Goal: Task Accomplishment & Management: Manage account settings

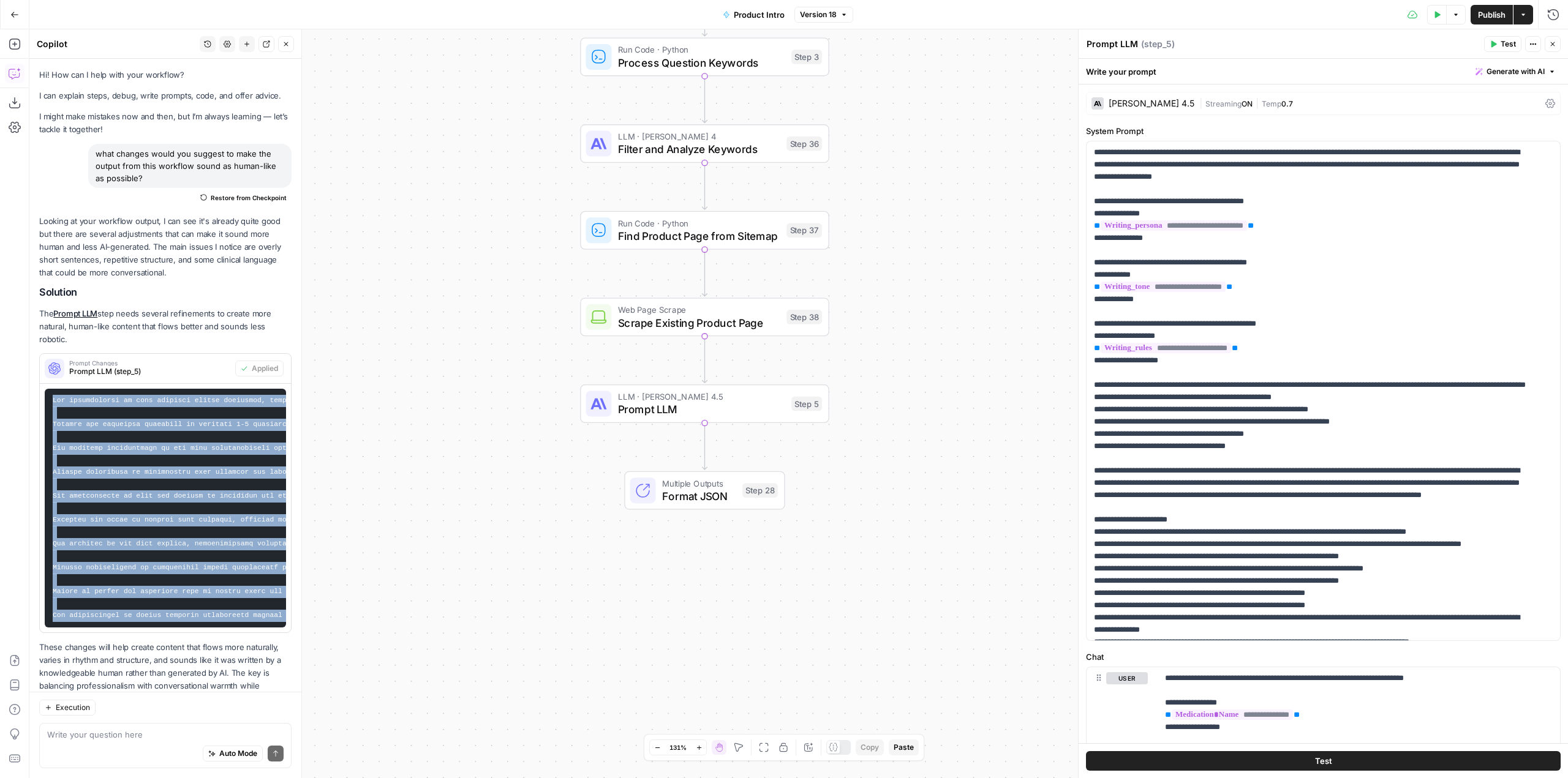
scroll to position [53, 0]
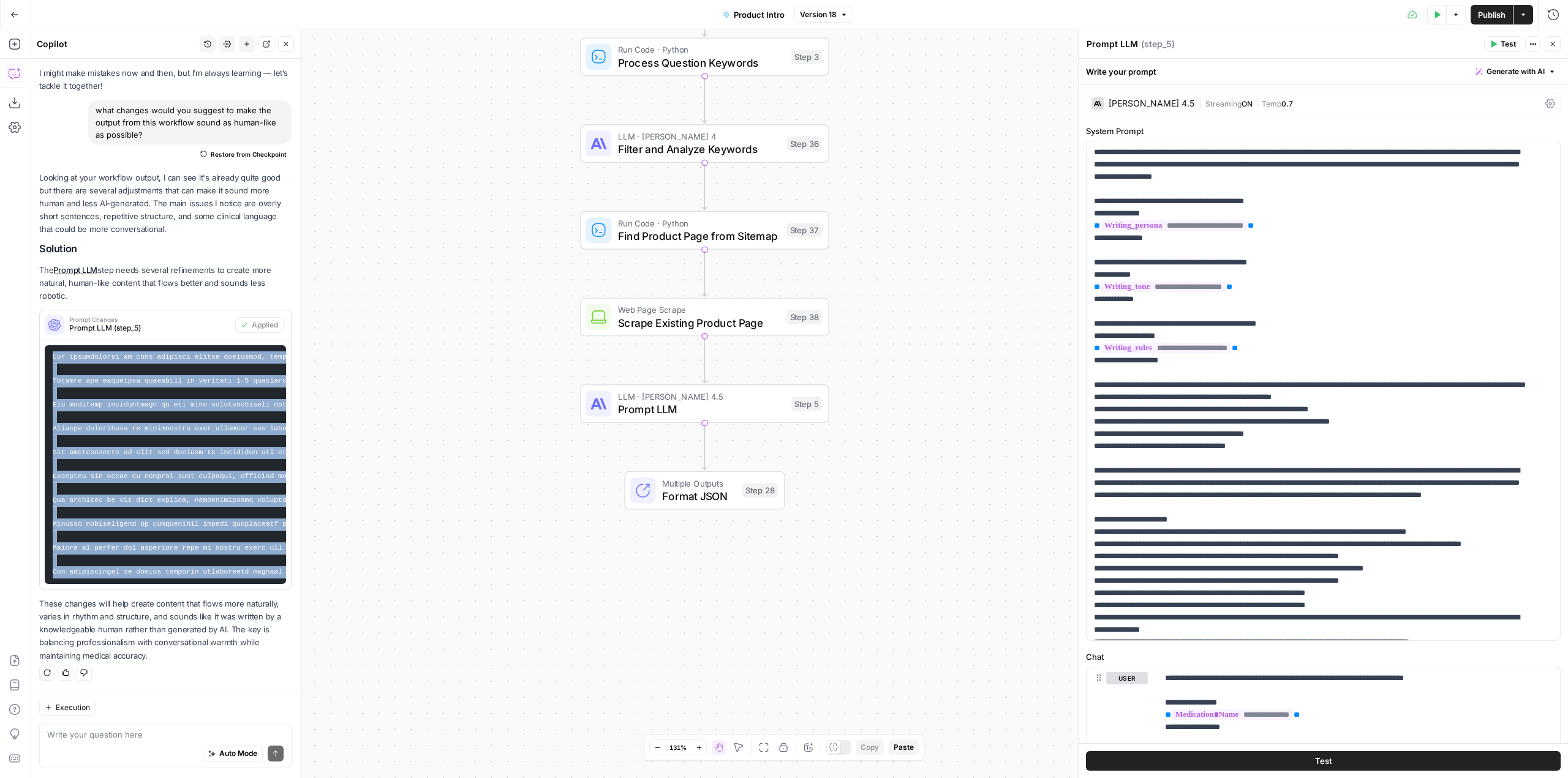
click at [18, 13] on icon "button" at bounding box center [15, 15] width 9 height 9
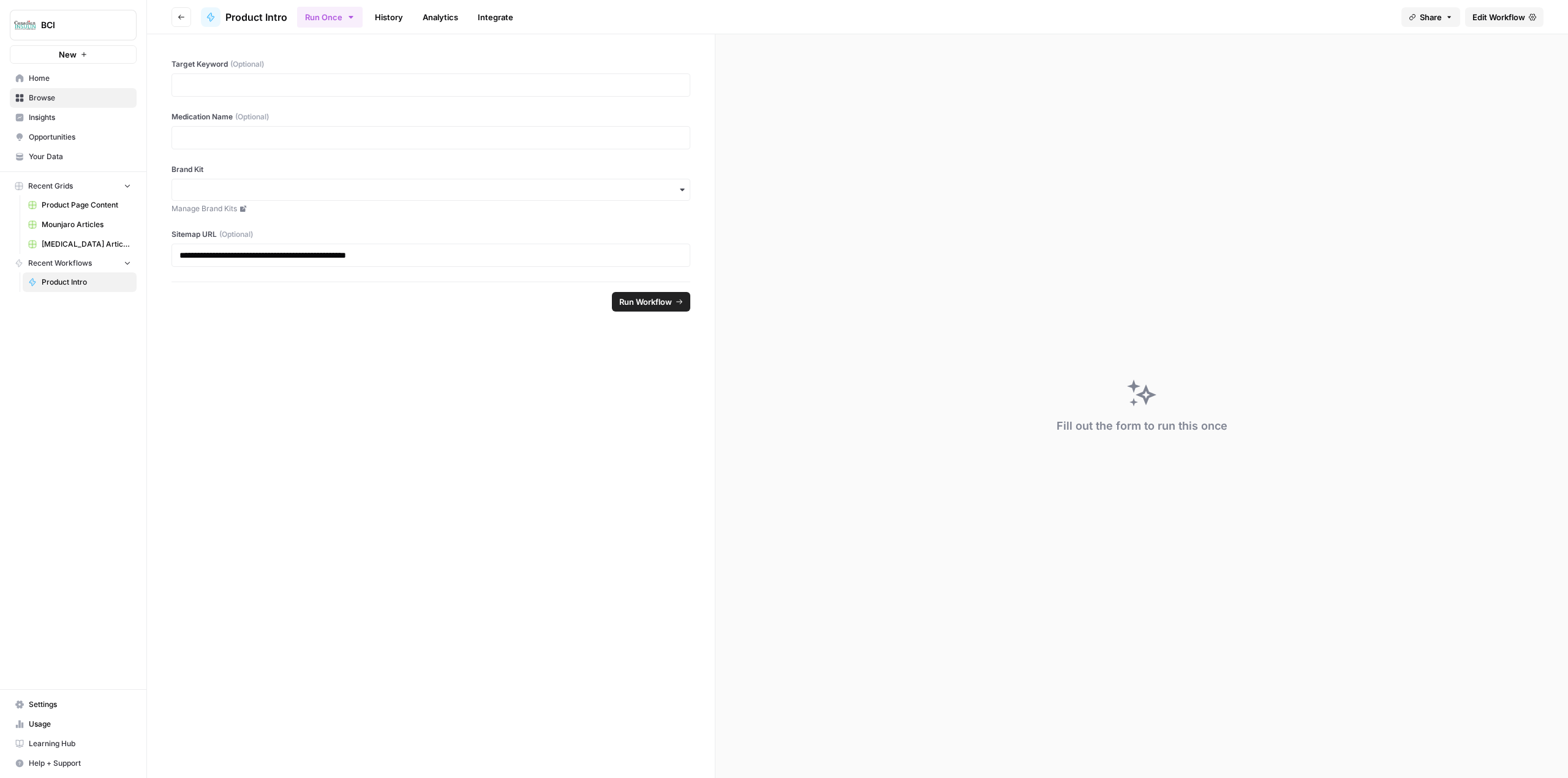
click at [104, 35] on button "BCI" at bounding box center [73, 25] width 126 height 31
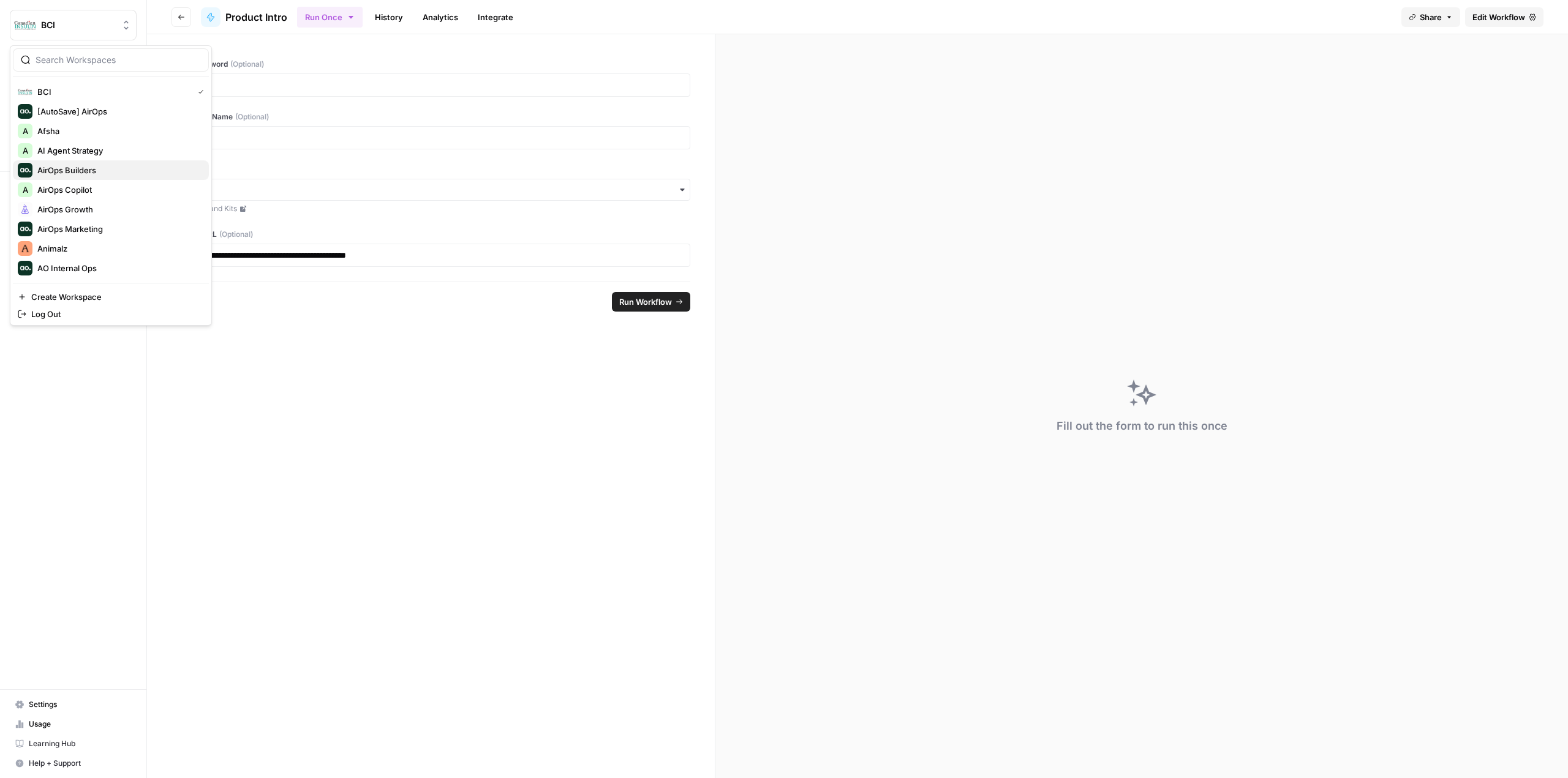
click at [120, 171] on span "AirOps Builders" at bounding box center [118, 170] width 162 height 12
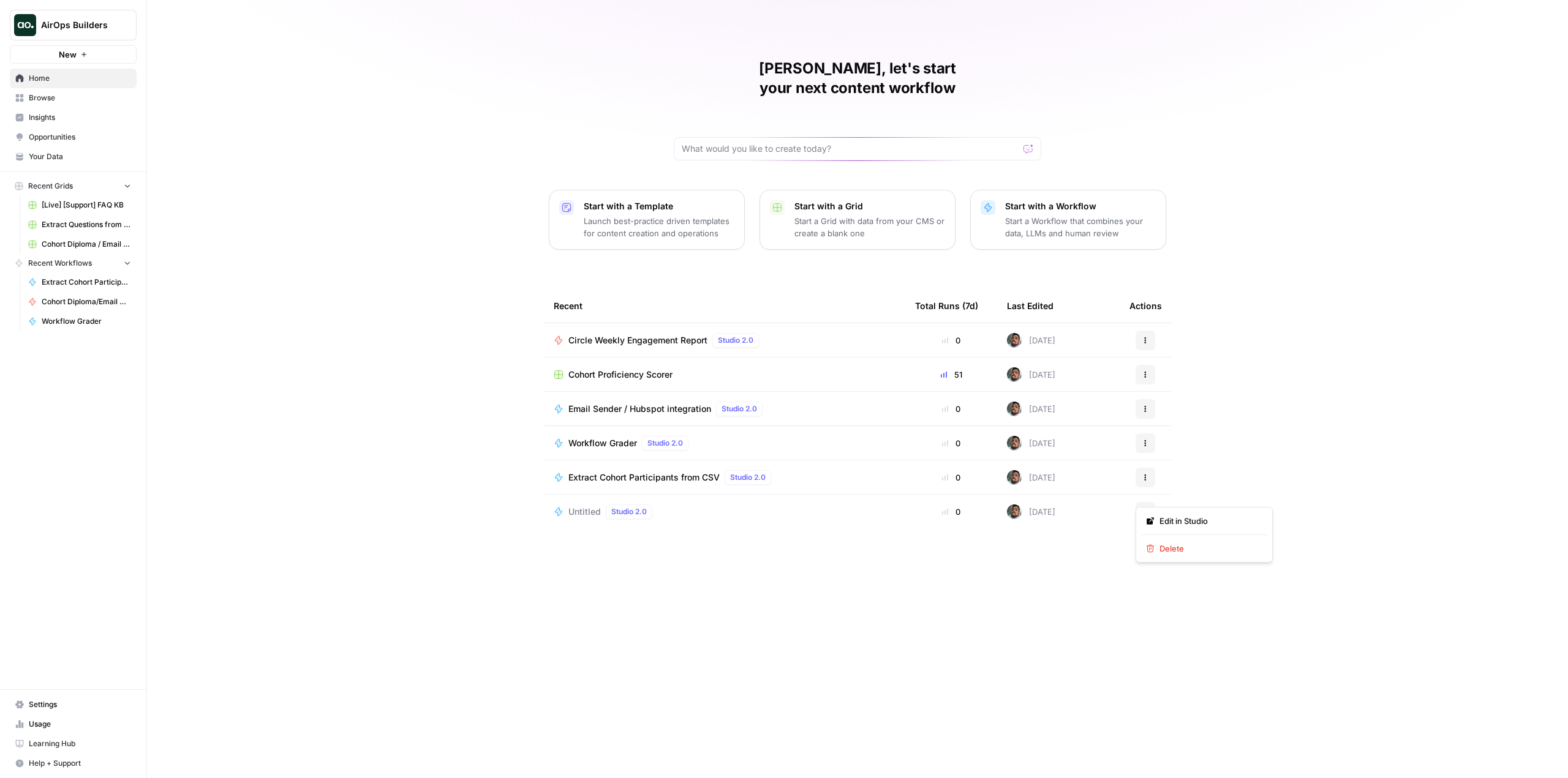
click at [1141, 502] on button "Actions" at bounding box center [1145, 511] width 19 height 19
click at [705, 504] on div "Untitled Studio 2.0" at bounding box center [724, 512] width 342 height 15
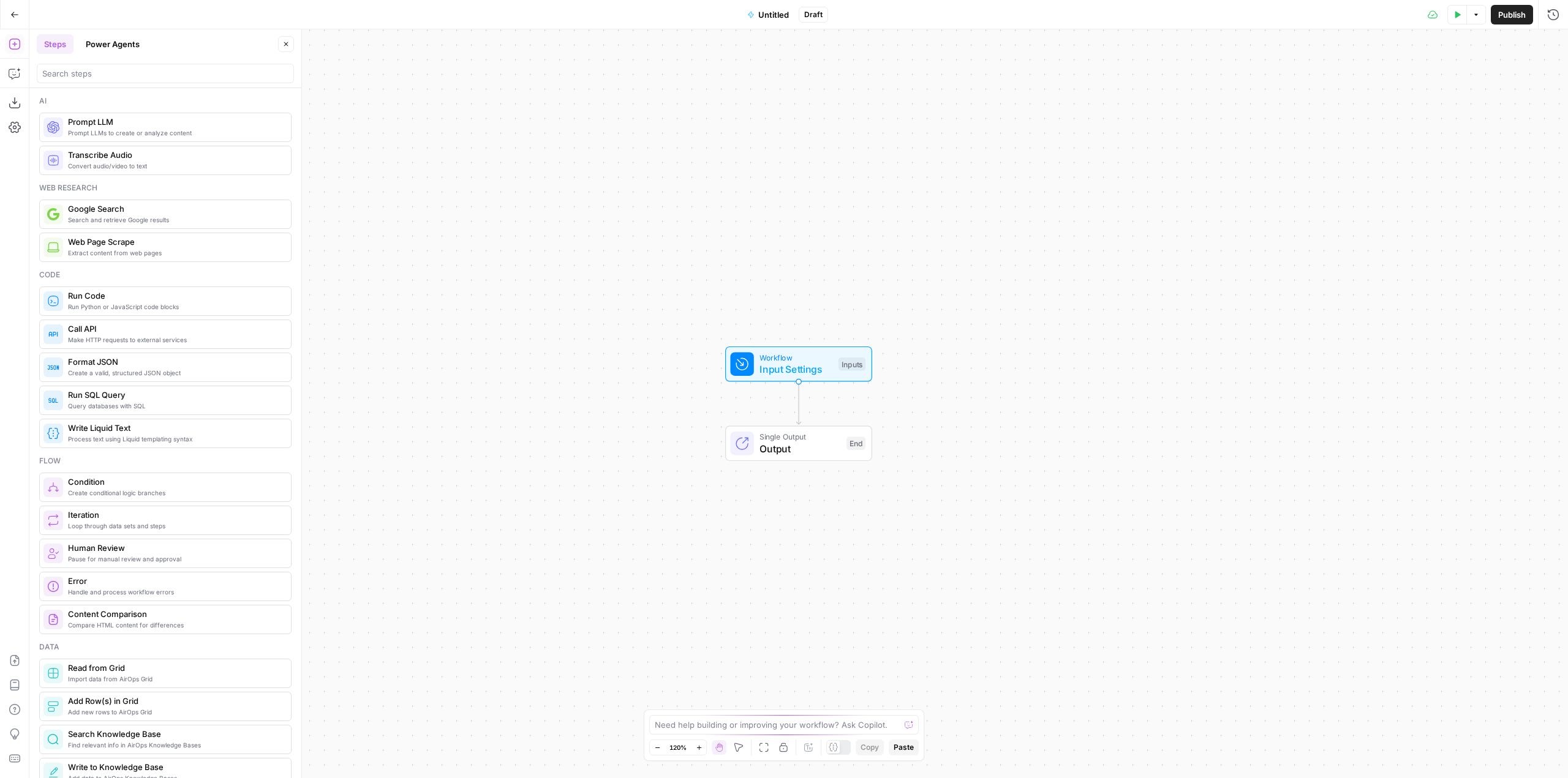
click at [11, 11] on icon "button" at bounding box center [15, 15] width 9 height 9
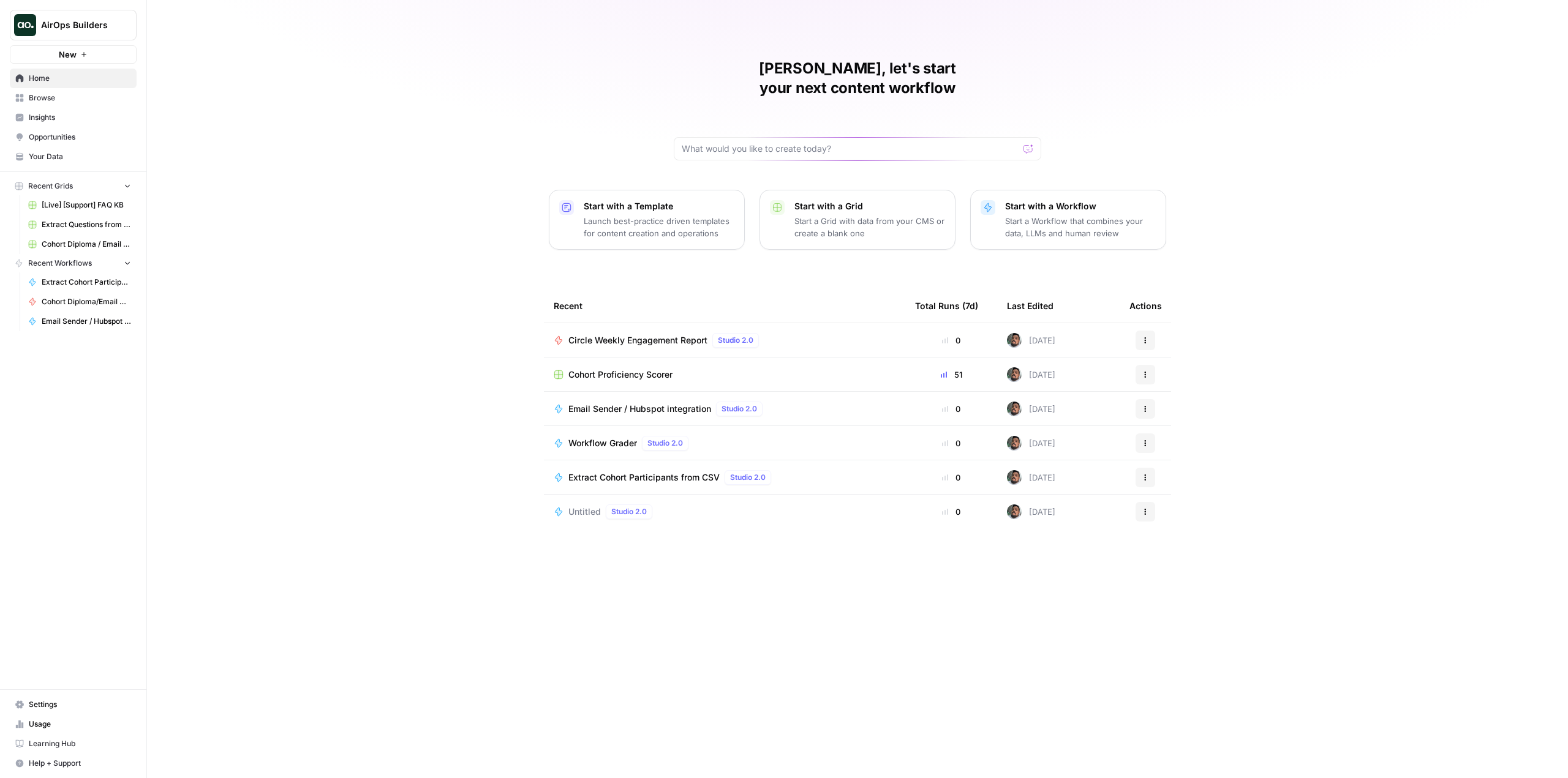
click at [1144, 502] on button "Actions" at bounding box center [1145, 511] width 19 height 19
click at [1179, 543] on span "Delete" at bounding box center [1208, 549] width 98 height 12
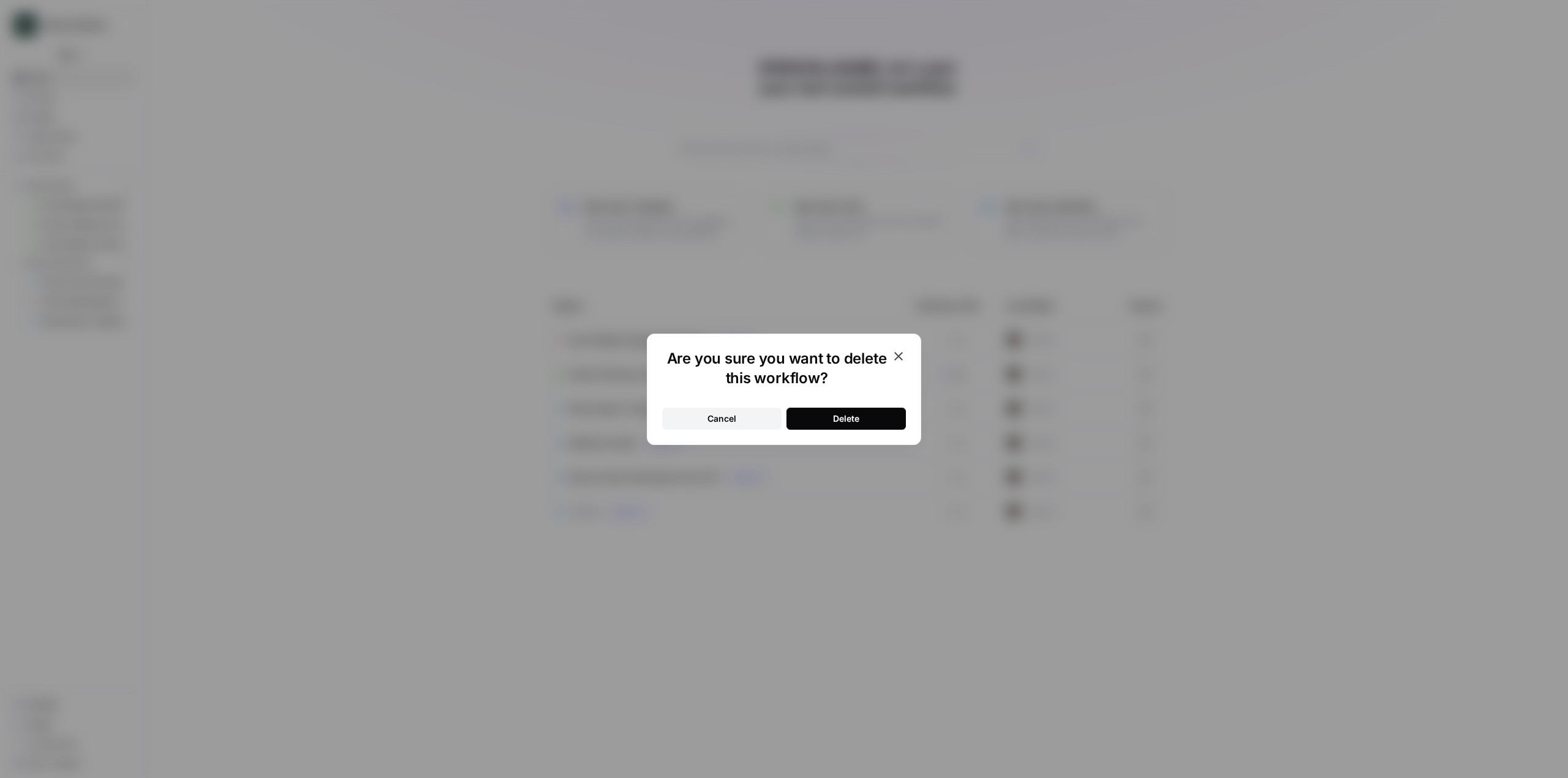
click at [872, 422] on button "Delete" at bounding box center [846, 418] width 119 height 22
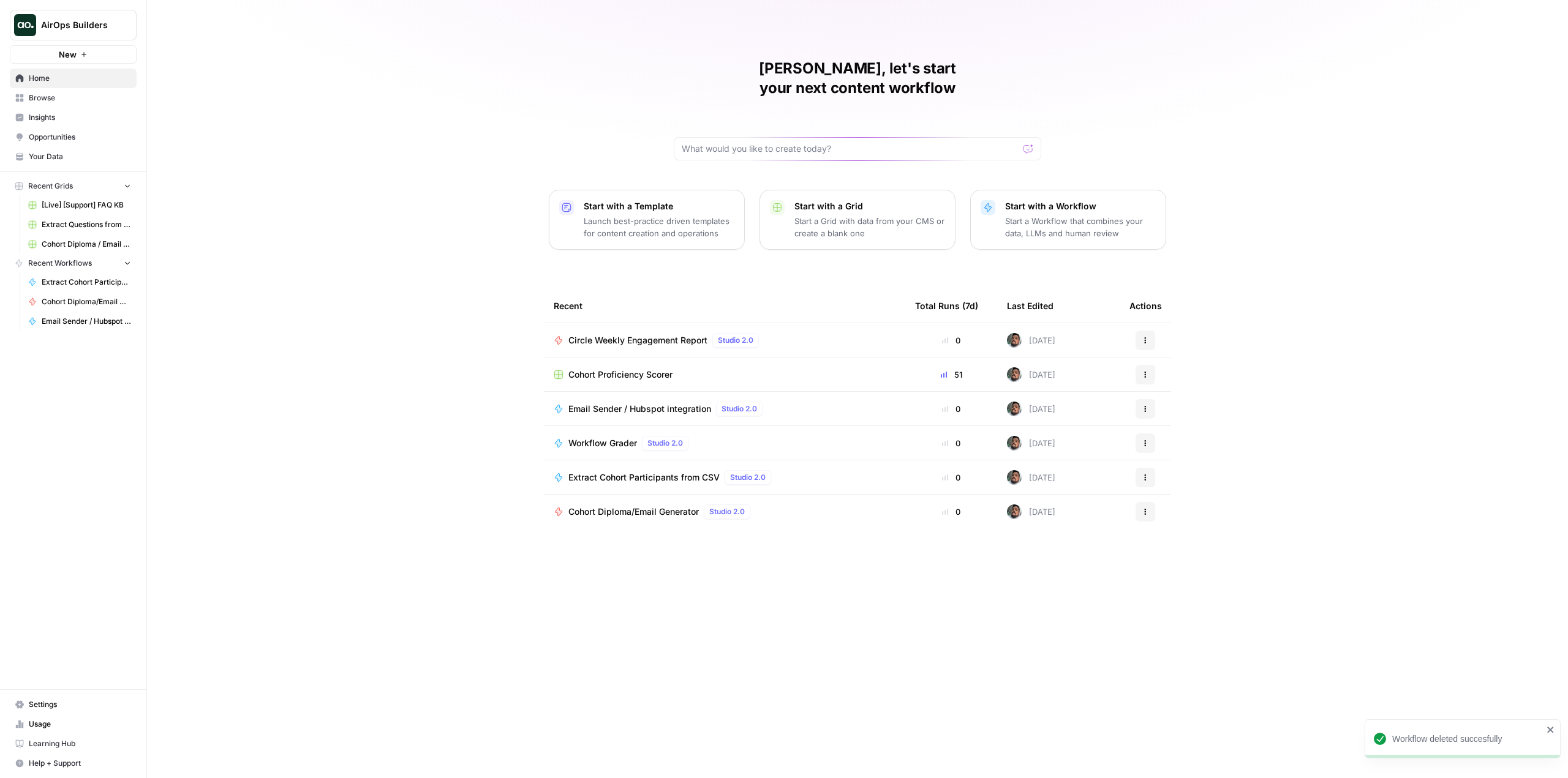
click at [38, 98] on span "Browse" at bounding box center [80, 98] width 102 height 11
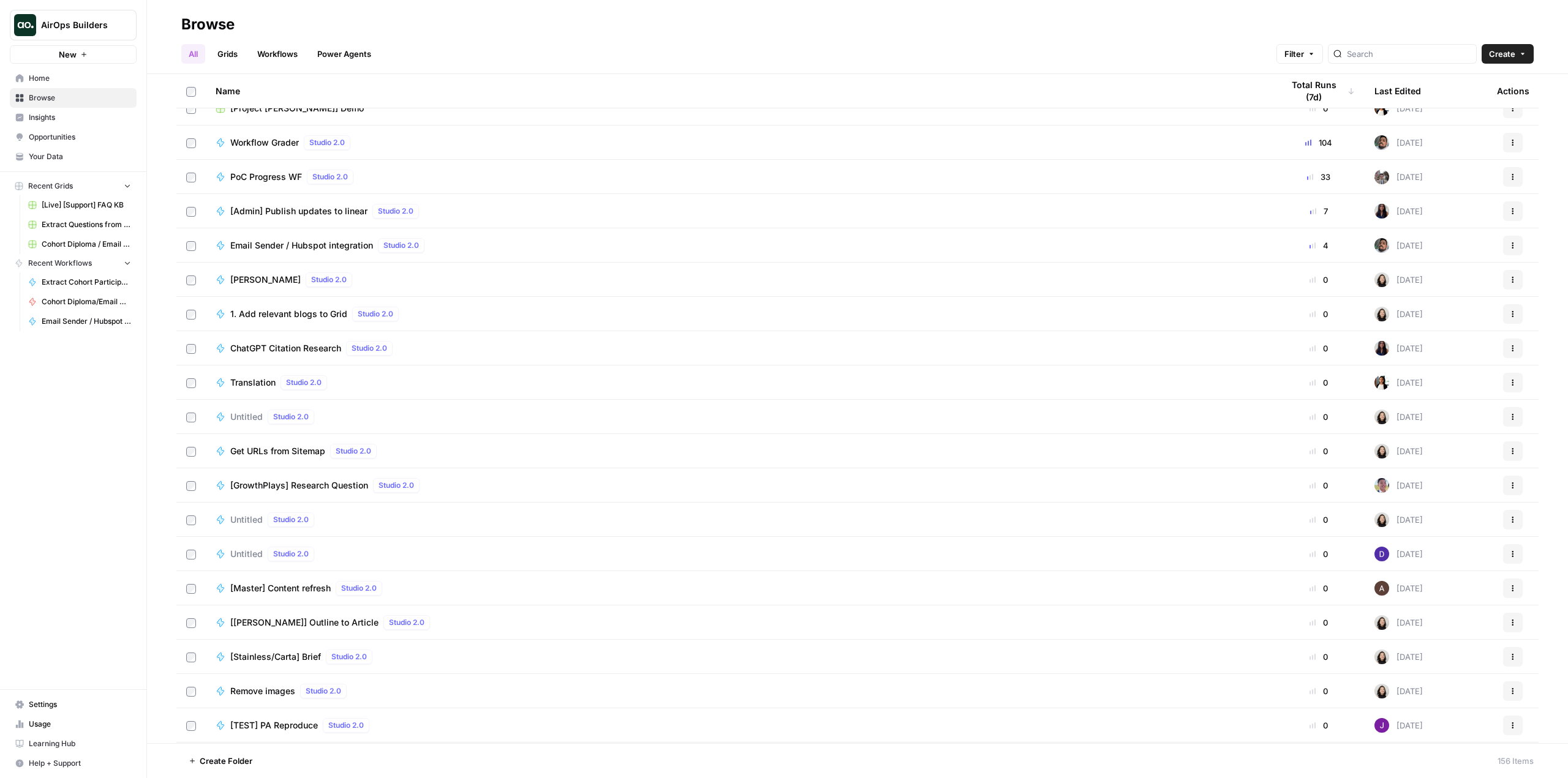
scroll to position [2020, 0]
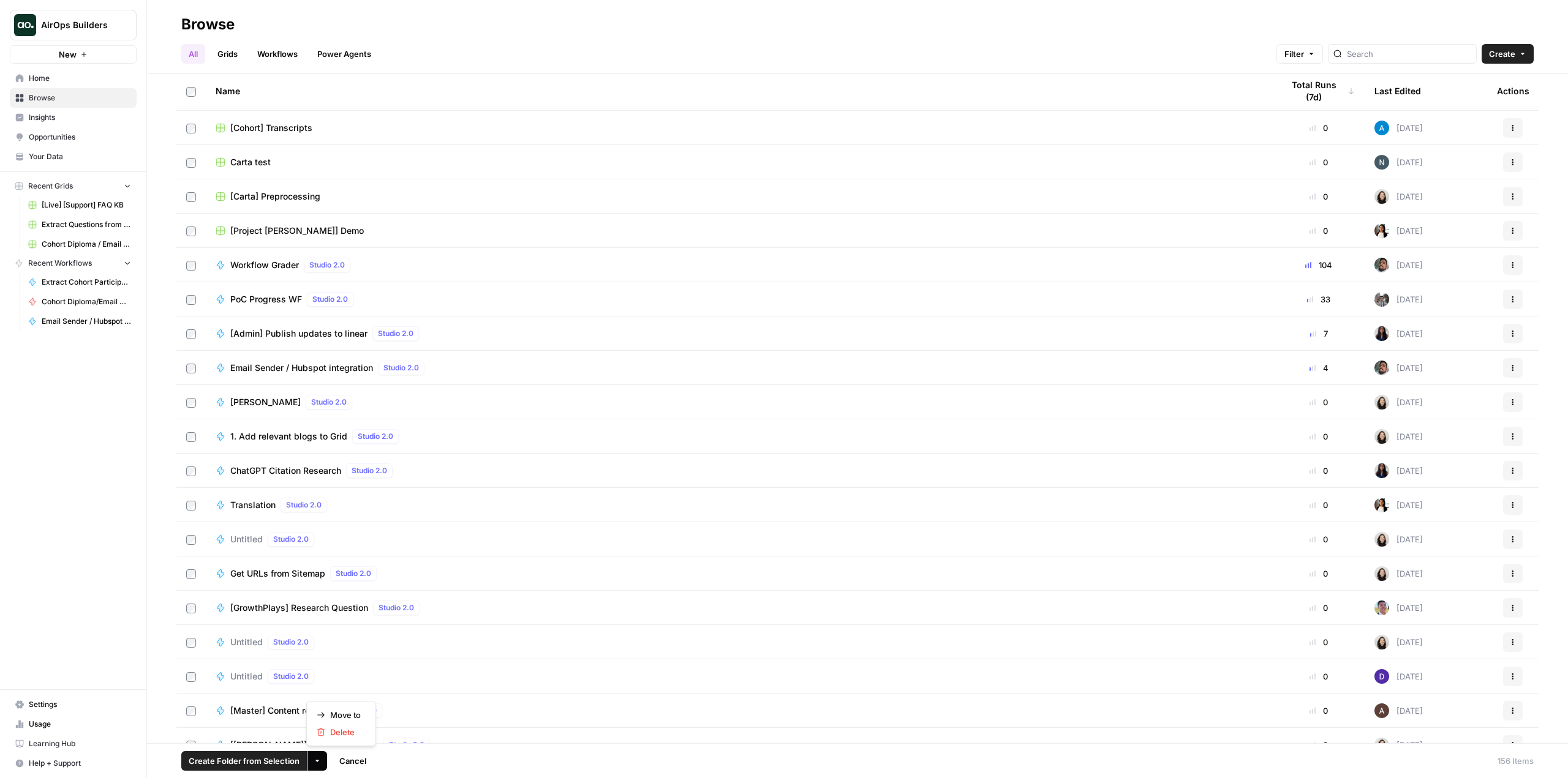
click at [321, 756] on button "More Options" at bounding box center [317, 761] width 19 height 19
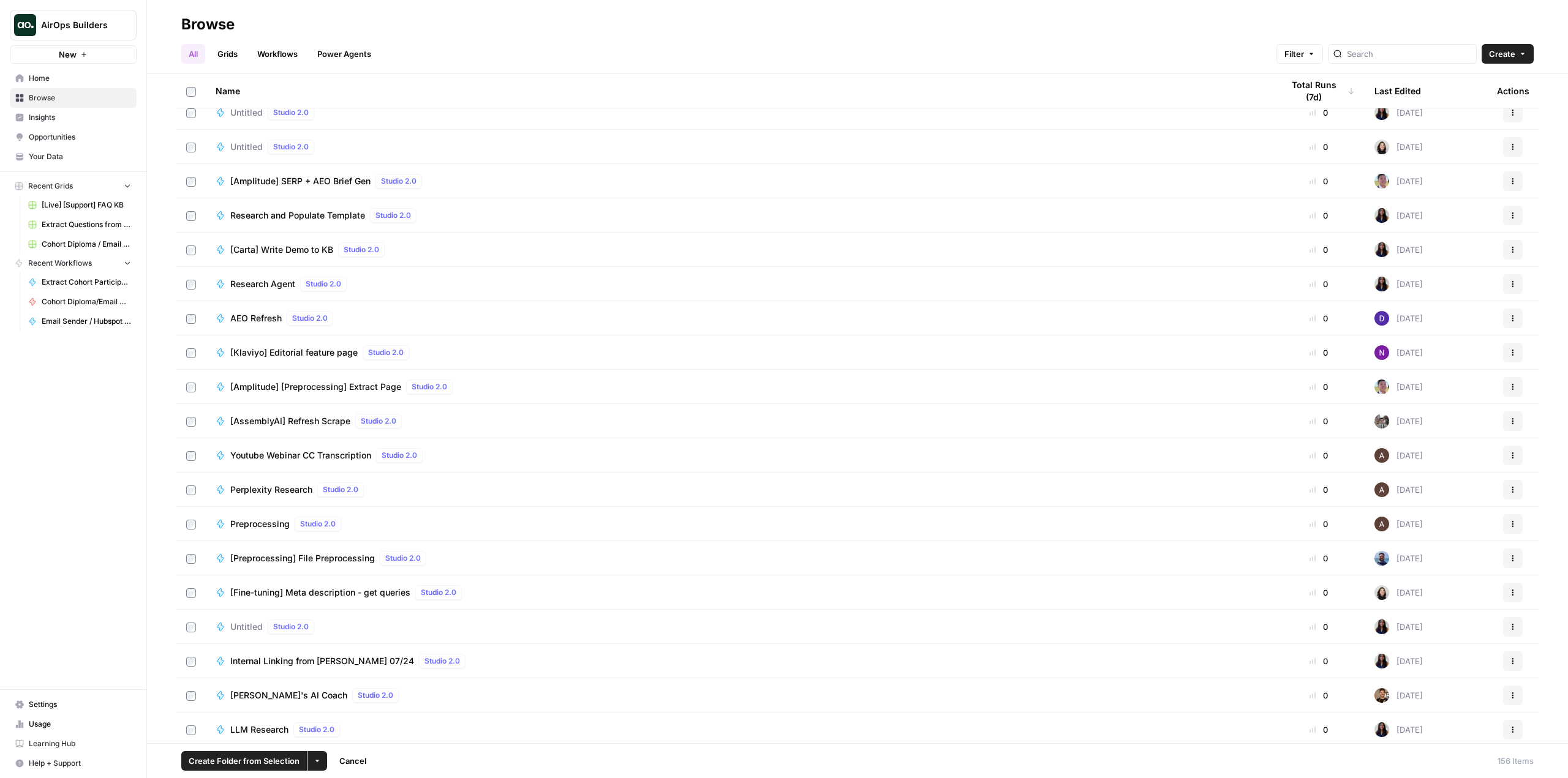
scroll to position [4713, 0]
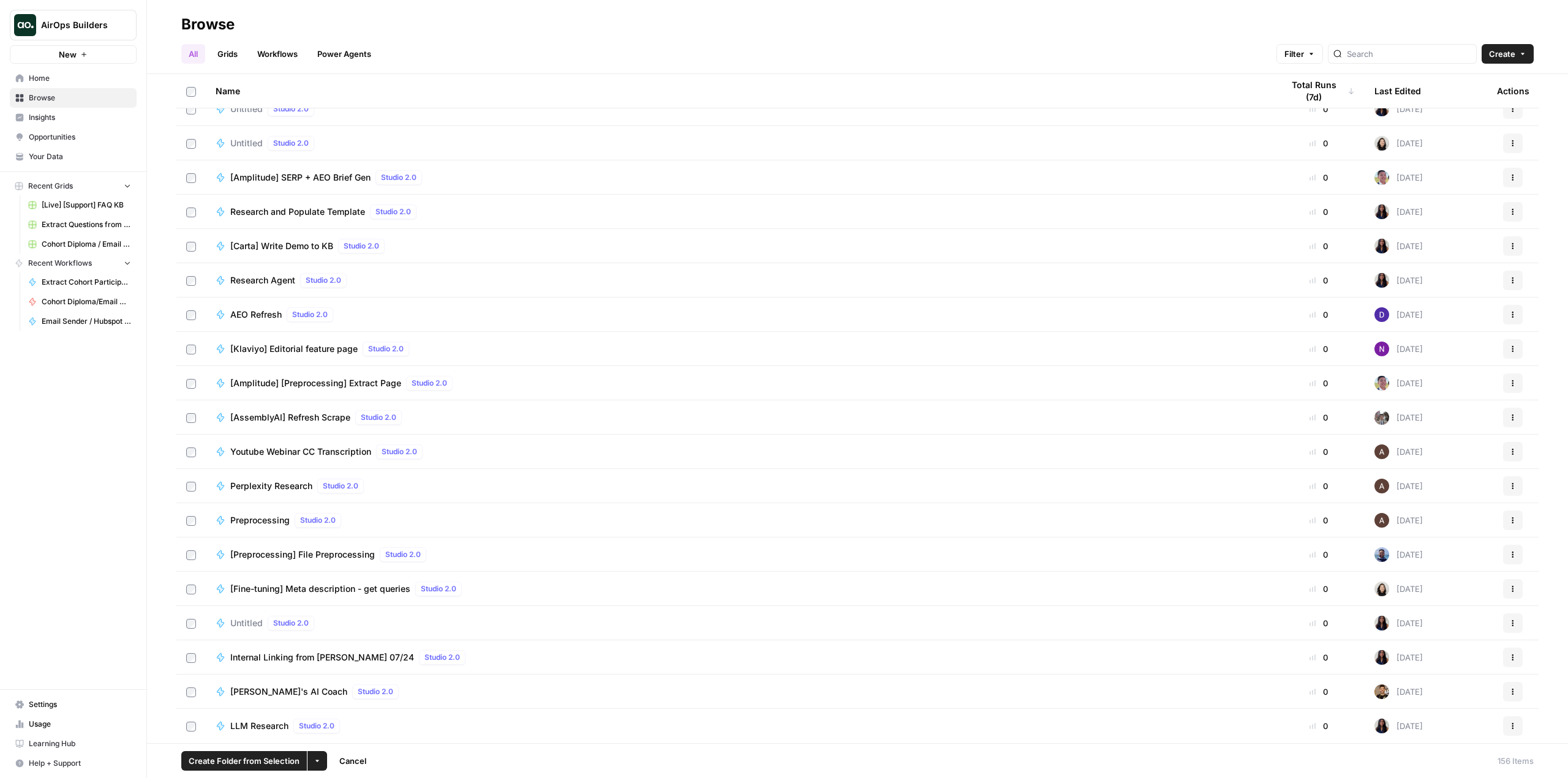
click at [311, 755] on button "More Options" at bounding box center [317, 761] width 19 height 19
click at [346, 714] on span "Move to" at bounding box center [345, 715] width 31 height 12
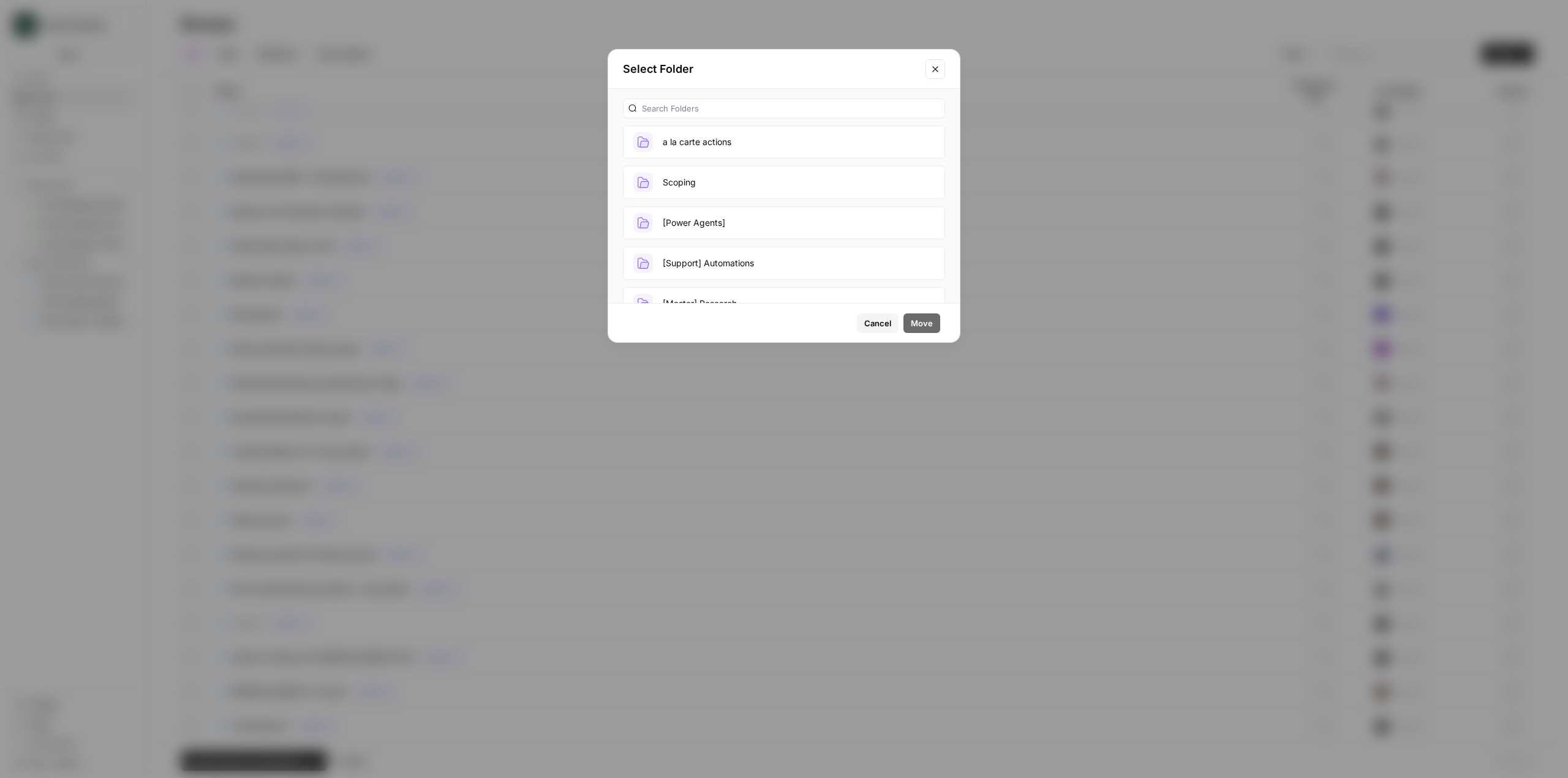
click at [761, 270] on button "[Support] Automations" at bounding box center [784, 263] width 322 height 33
click at [931, 328] on span "Move" at bounding box center [922, 323] width 22 height 12
